Goal: Understand process/instructions: Learn how to perform a task or action

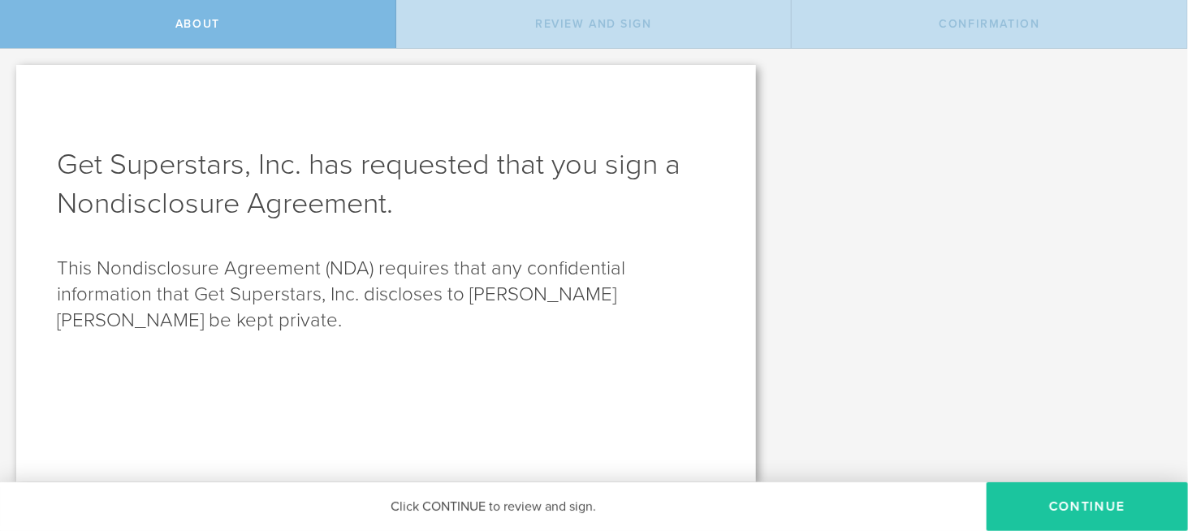
click at [1031, 511] on button "Continue" at bounding box center [1086, 506] width 201 height 49
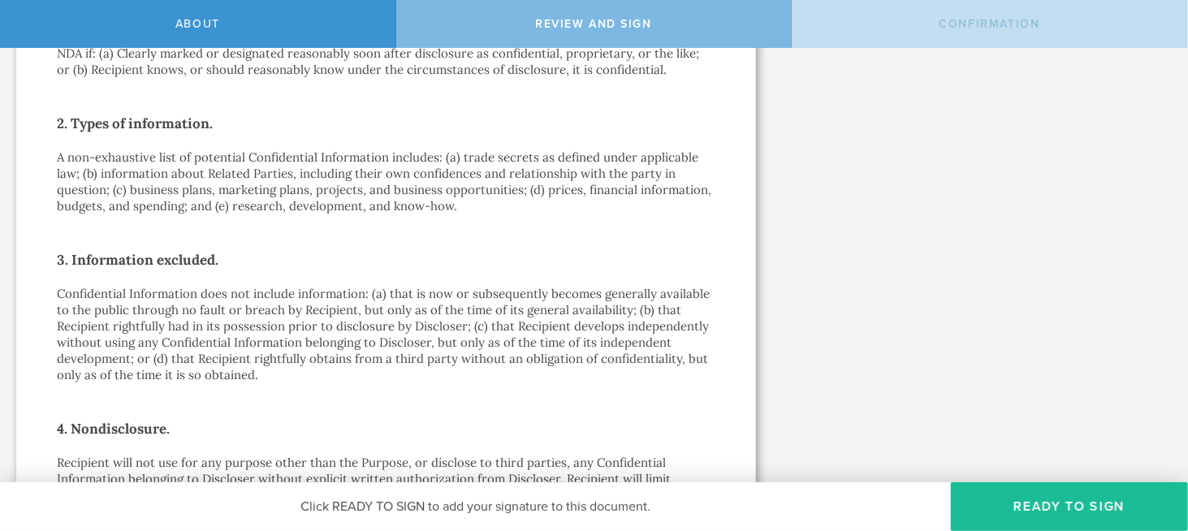
scroll to position [406, 0]
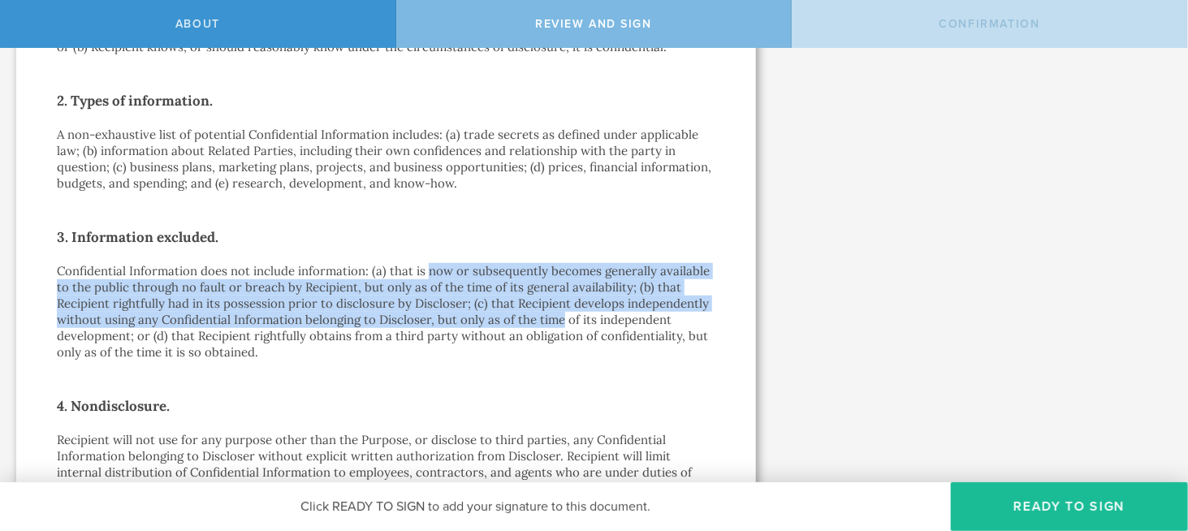
drag, startPoint x: 429, startPoint y: 272, endPoint x: 546, endPoint y: 347, distance: 139.9
click at [559, 317] on p "Confidential Information does not include information: (a) that is now or subse…" at bounding box center [386, 311] width 658 height 97
click at [232, 308] on p "Confidential Information does not include information: (a) that is now or subse…" at bounding box center [386, 311] width 658 height 97
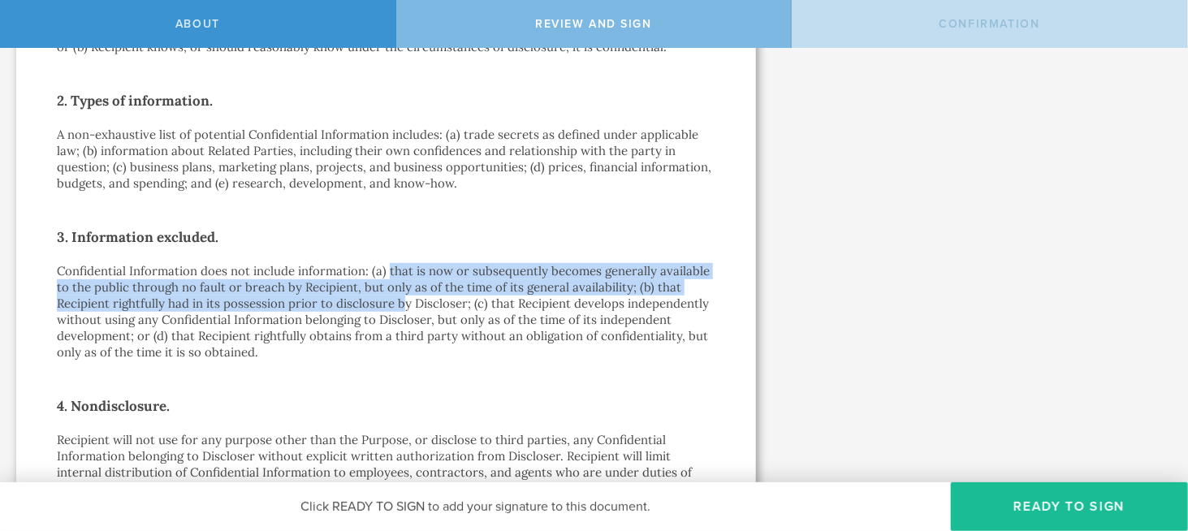
drag, startPoint x: 386, startPoint y: 276, endPoint x: 400, endPoint y: 304, distance: 31.6
click at [400, 304] on p "Confidential Information does not include information: (a) that is now or subse…" at bounding box center [386, 311] width 658 height 97
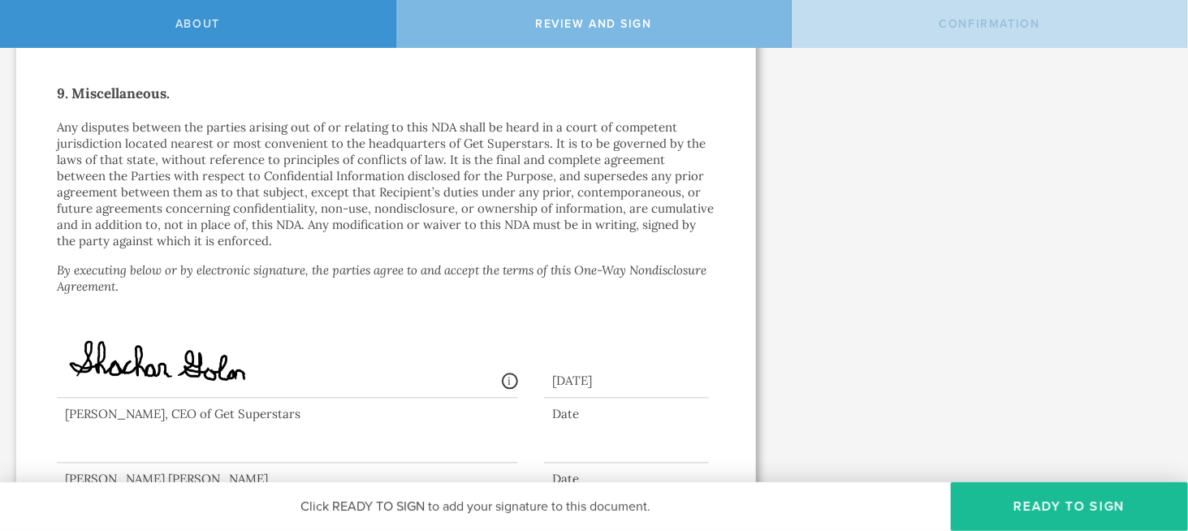
scroll to position [1496, 0]
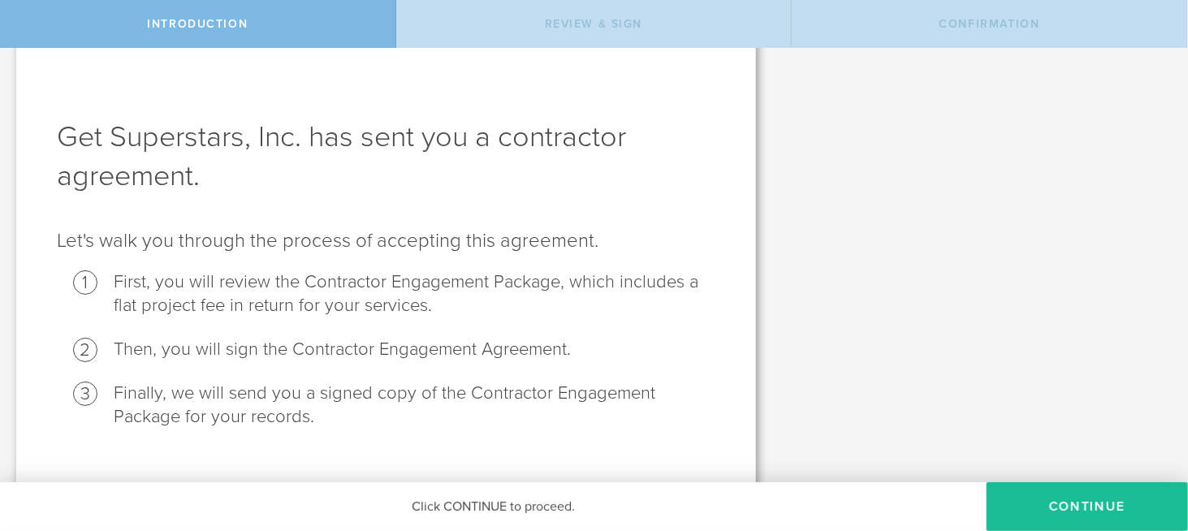
scroll to position [55, 0]
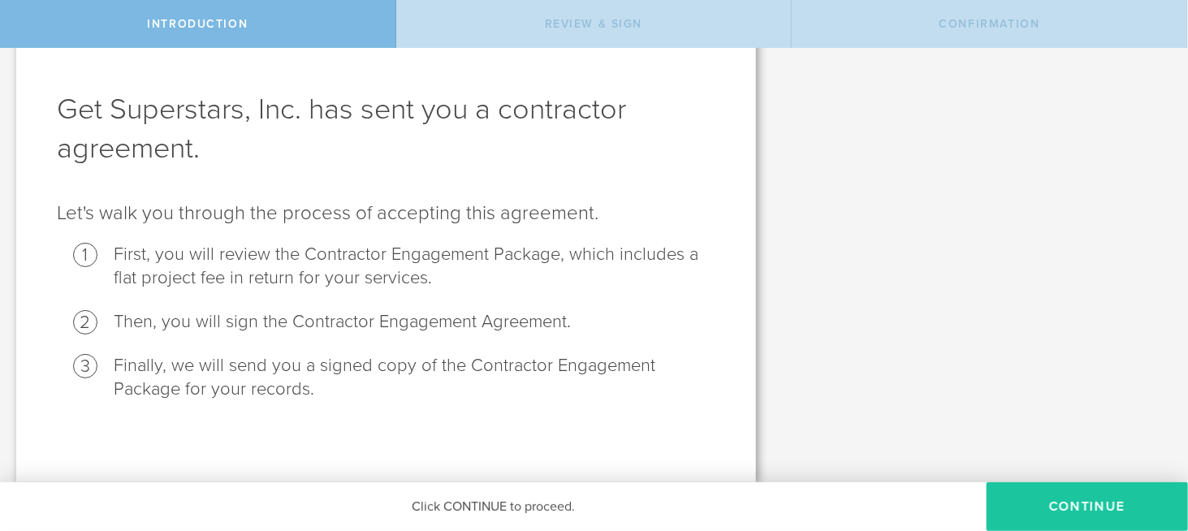
click at [1046, 500] on button "Continue" at bounding box center [1086, 506] width 201 height 49
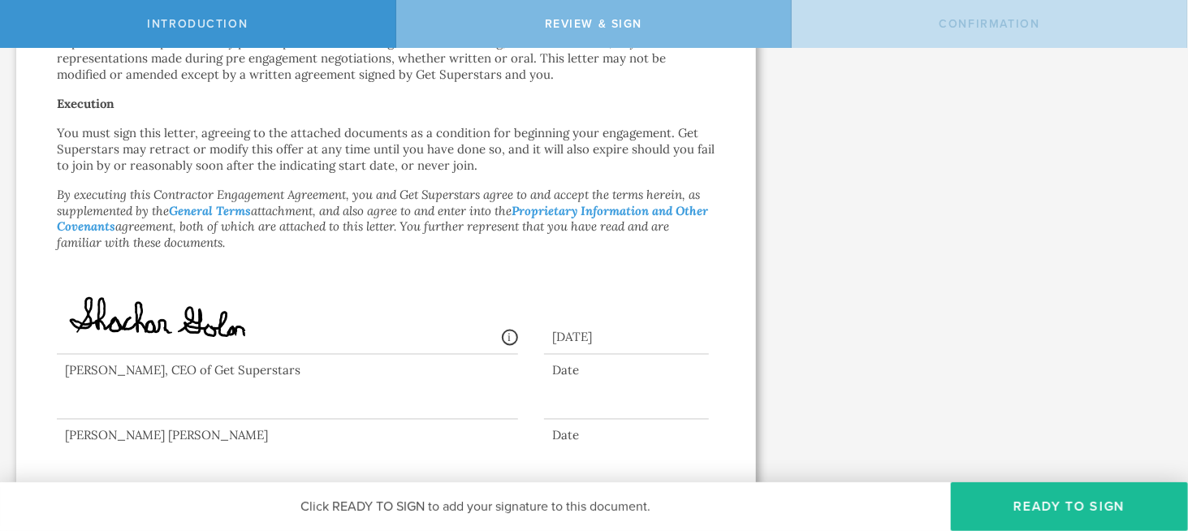
scroll to position [1226, 0]
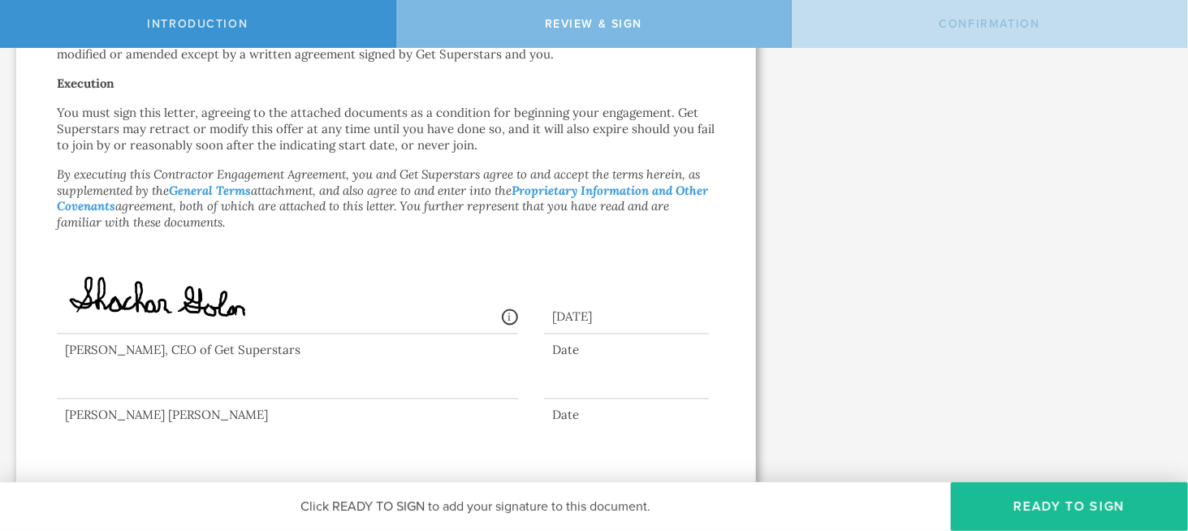
click at [352, 145] on p "You must sign this letter, agreeing to the attached documents as a condition fo…" at bounding box center [386, 129] width 658 height 49
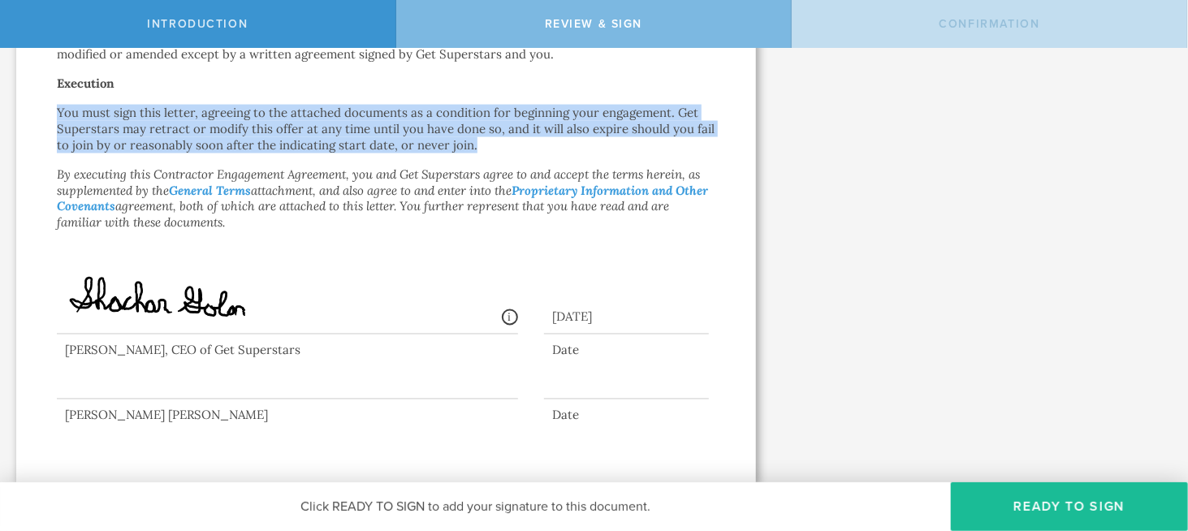
click at [352, 145] on p "You must sign this letter, agreeing to the attached documents as a condition fo…" at bounding box center [386, 129] width 658 height 49
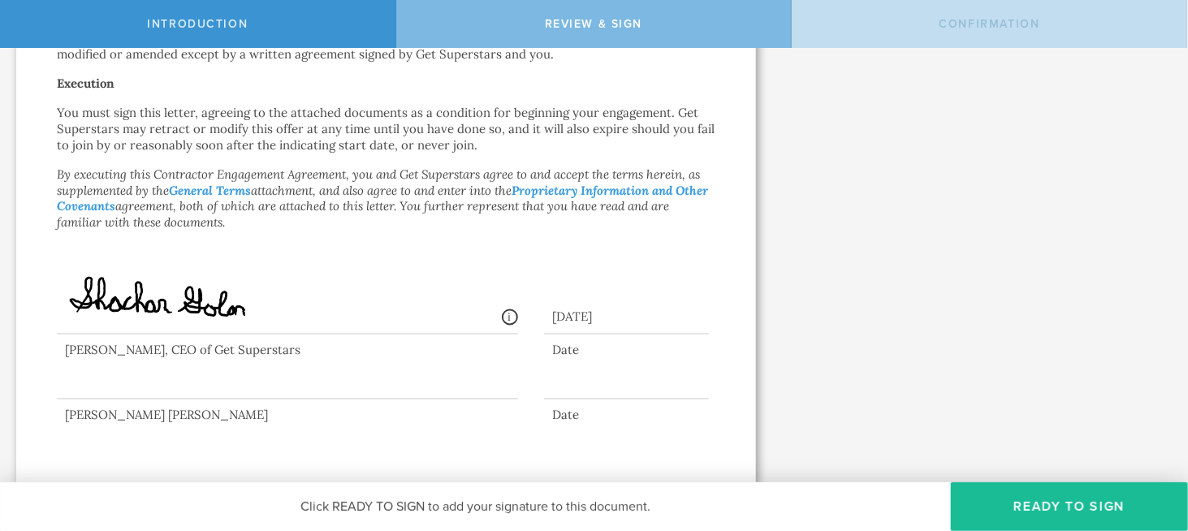
click at [359, 175] on em "By executing this Contractor Engagement Agreement, you and Get Superstars agree…" at bounding box center [382, 198] width 651 height 64
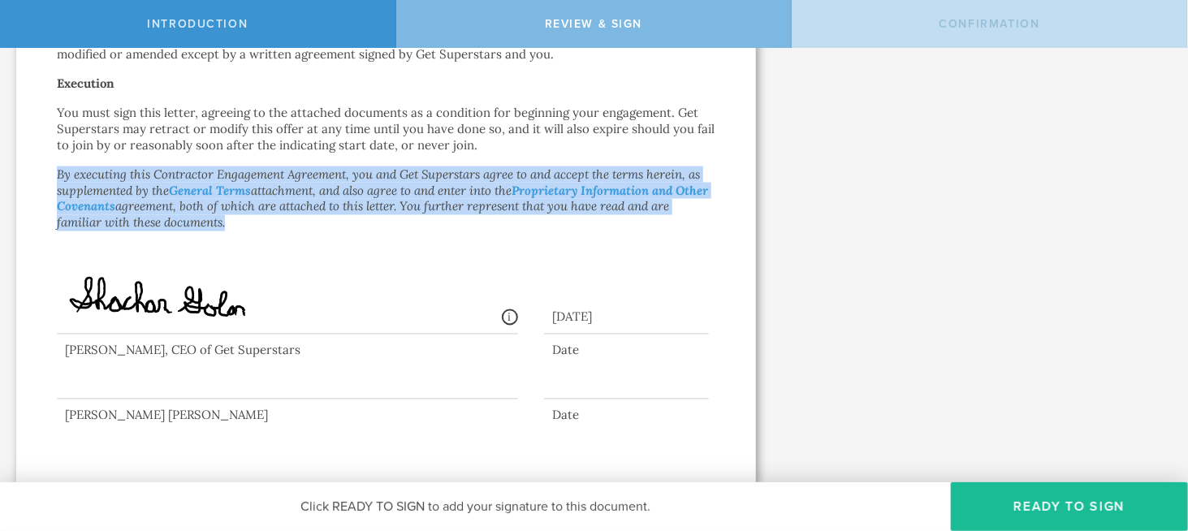
click at [359, 175] on em "By executing this Contractor Engagement Agreement, you and Get Superstars agree…" at bounding box center [382, 198] width 651 height 64
